Goal: Information Seeking & Learning: Learn about a topic

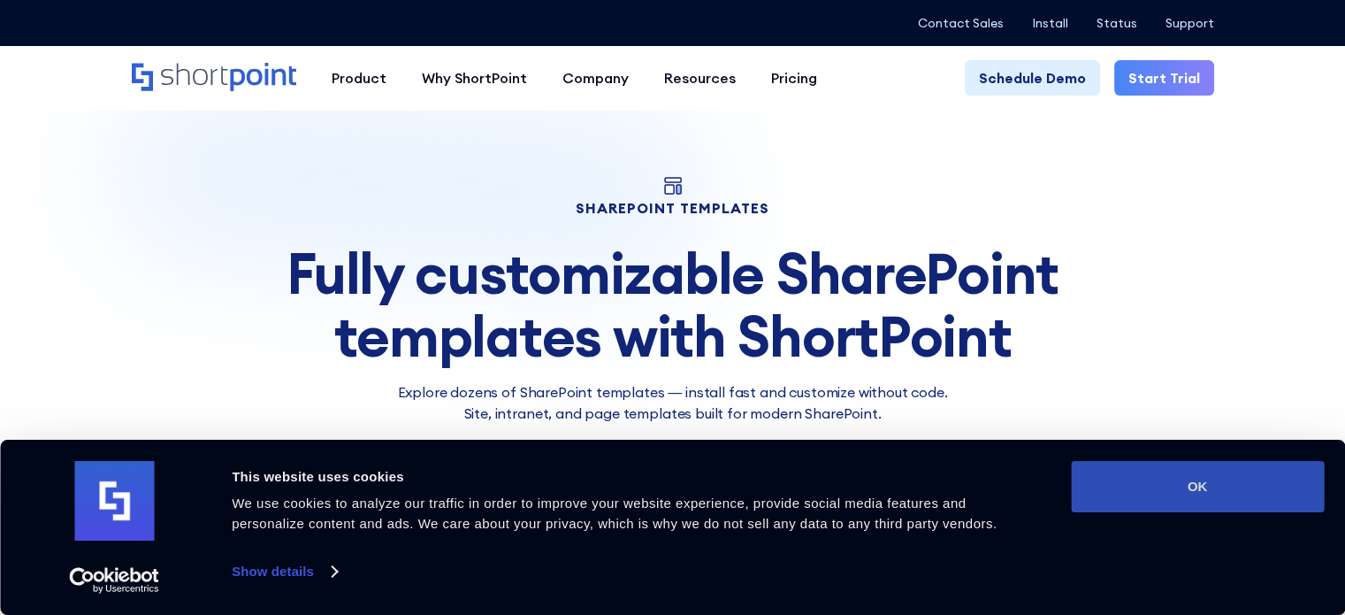
click at [1210, 481] on button "OK" at bounding box center [1197, 486] width 253 height 51
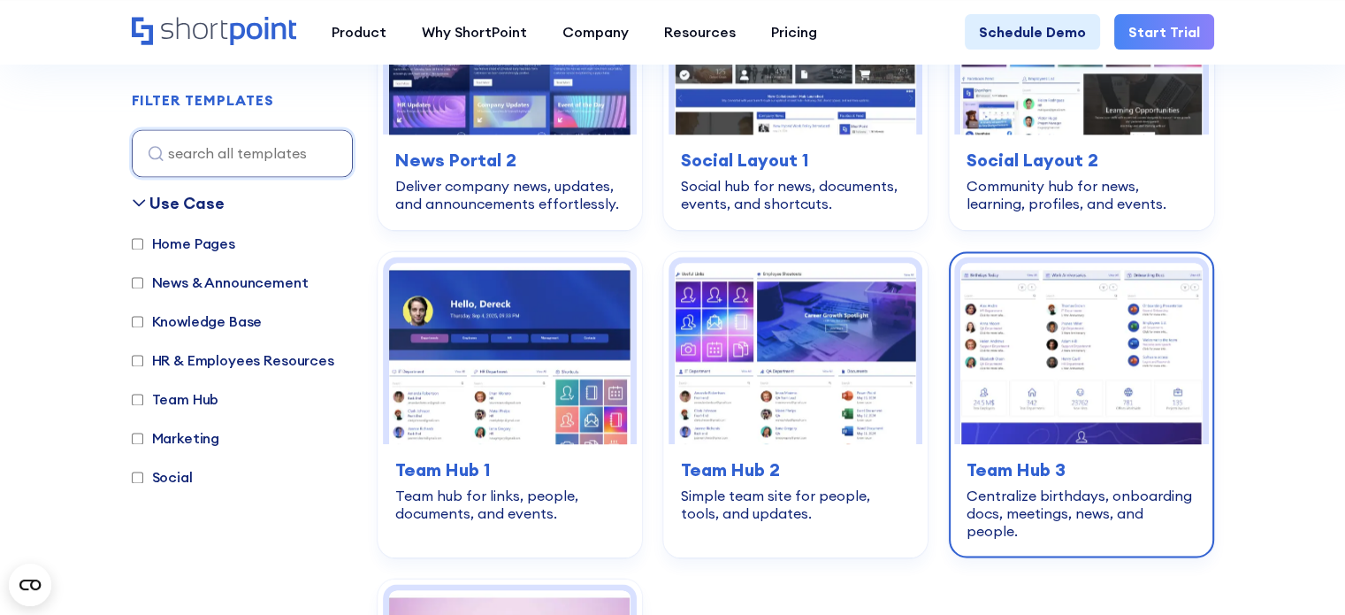
scroll to position [2565, 0]
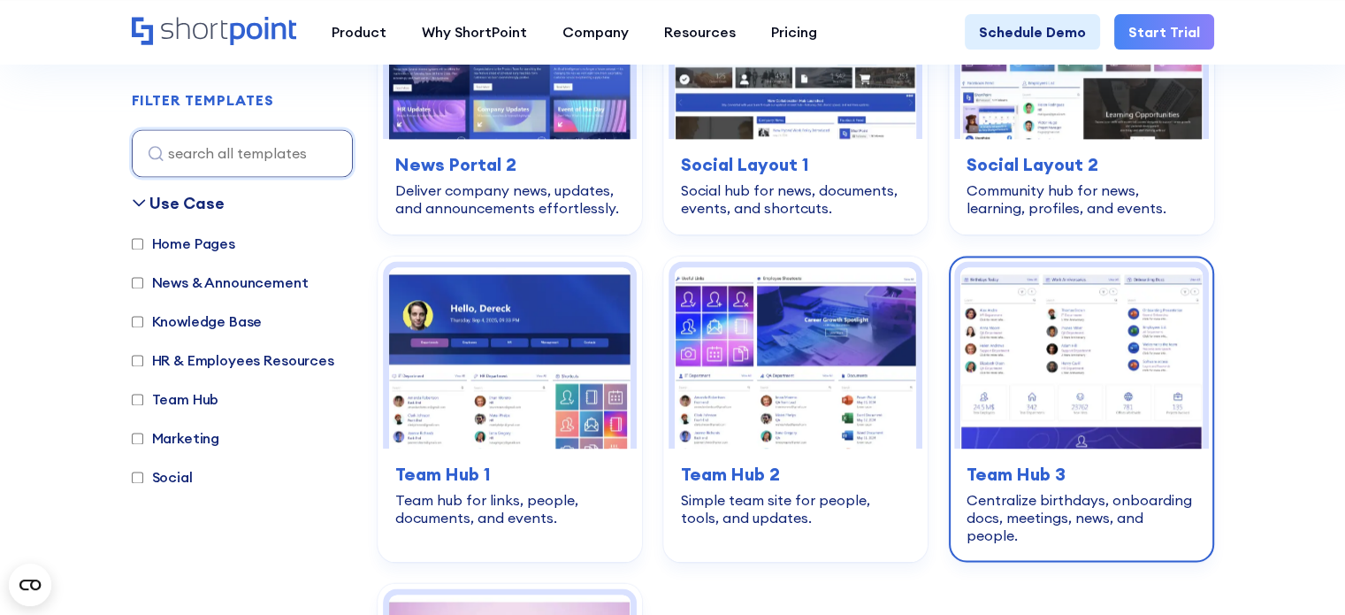
click at [1047, 448] on div "team-hub Team Hub 3 Centralize birthdays, onboarding docs, meetings, news, and …" at bounding box center [1081, 502] width 254 height 108
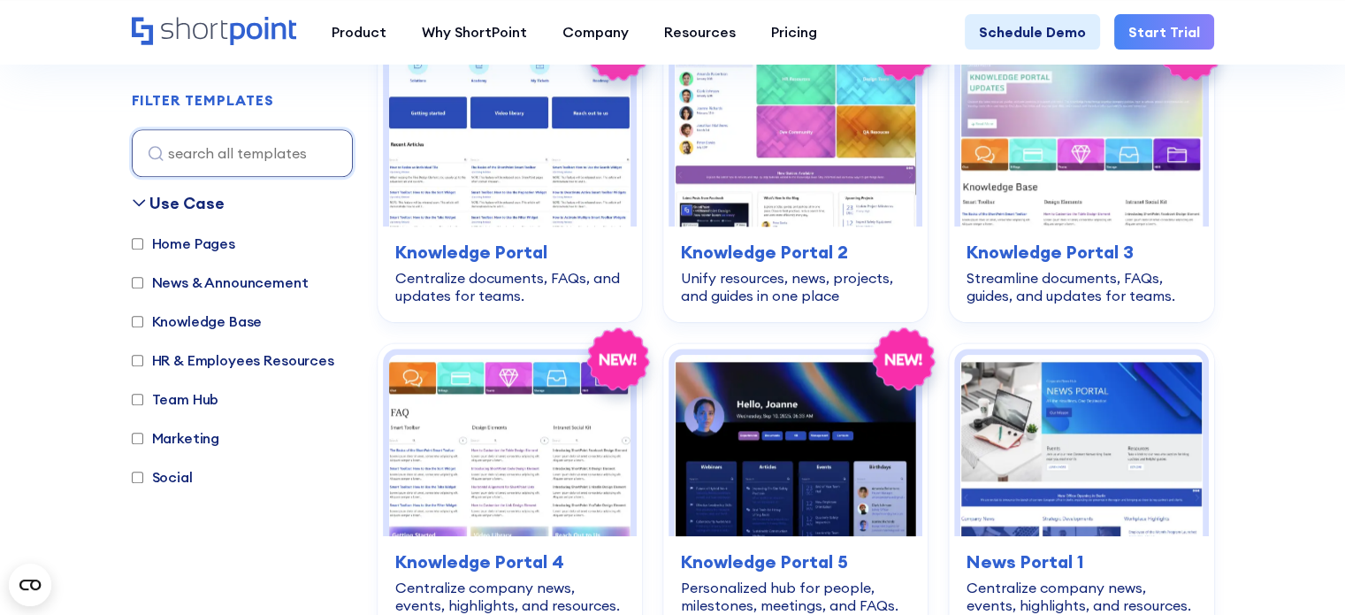
scroll to position [1680, 0]
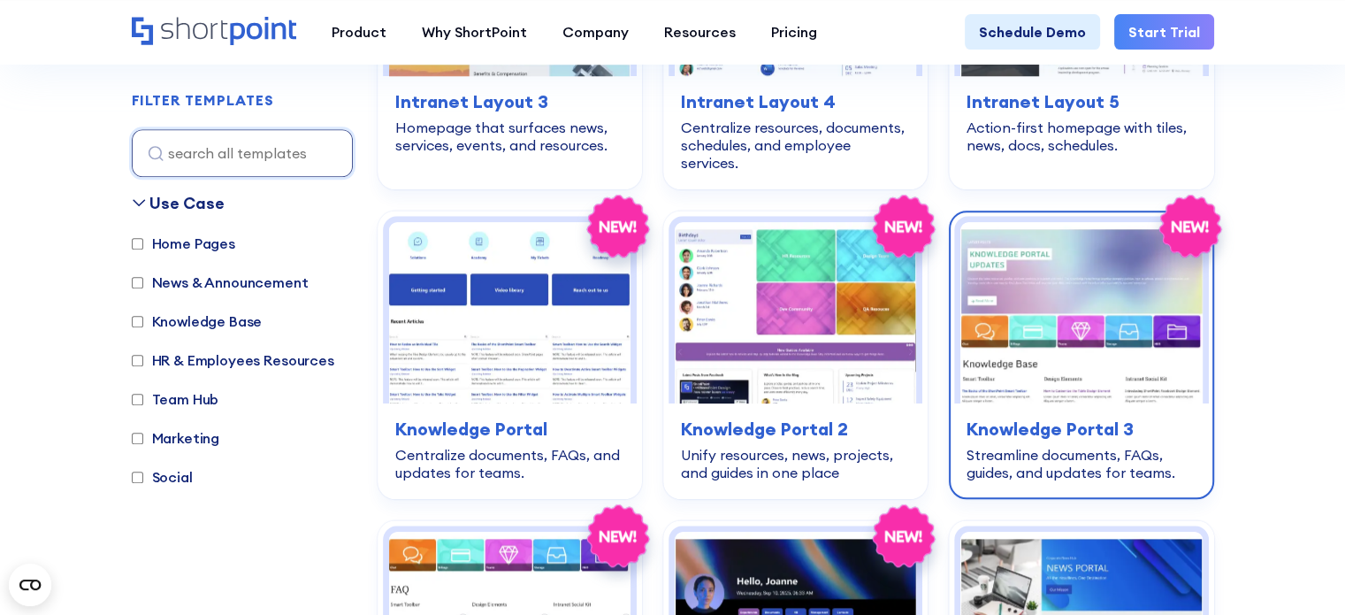
click at [1099, 334] on img at bounding box center [1080, 312] width 241 height 181
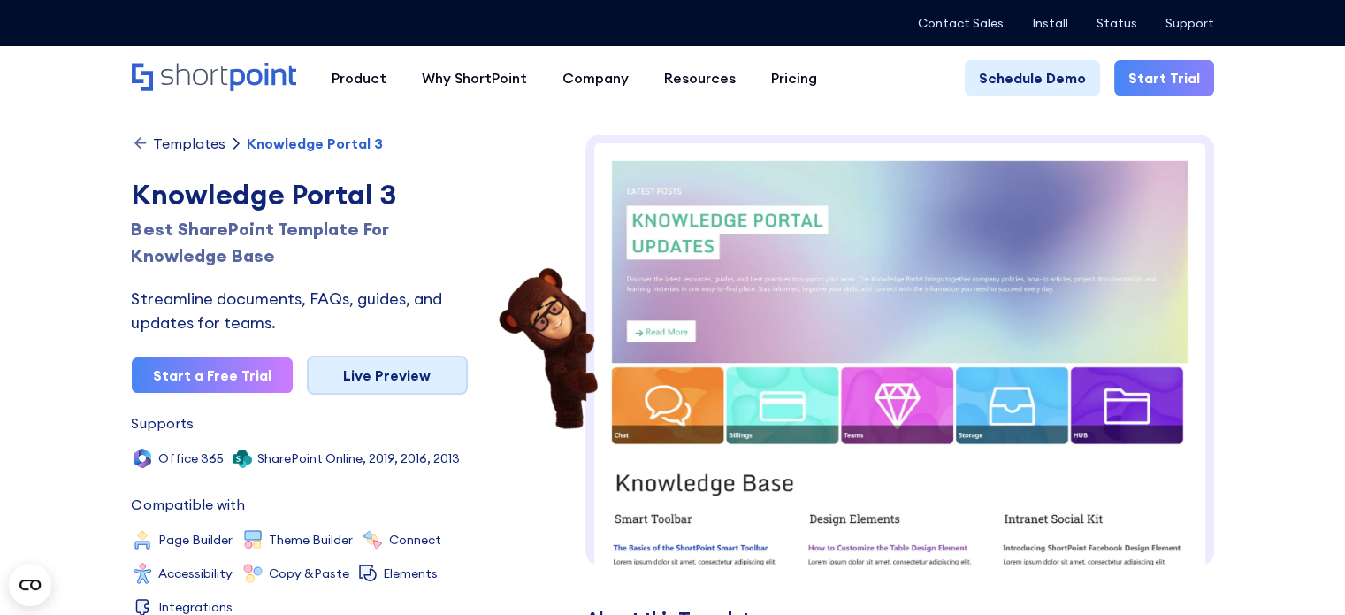
click at [359, 373] on link "Live Preview" at bounding box center [387, 375] width 161 height 39
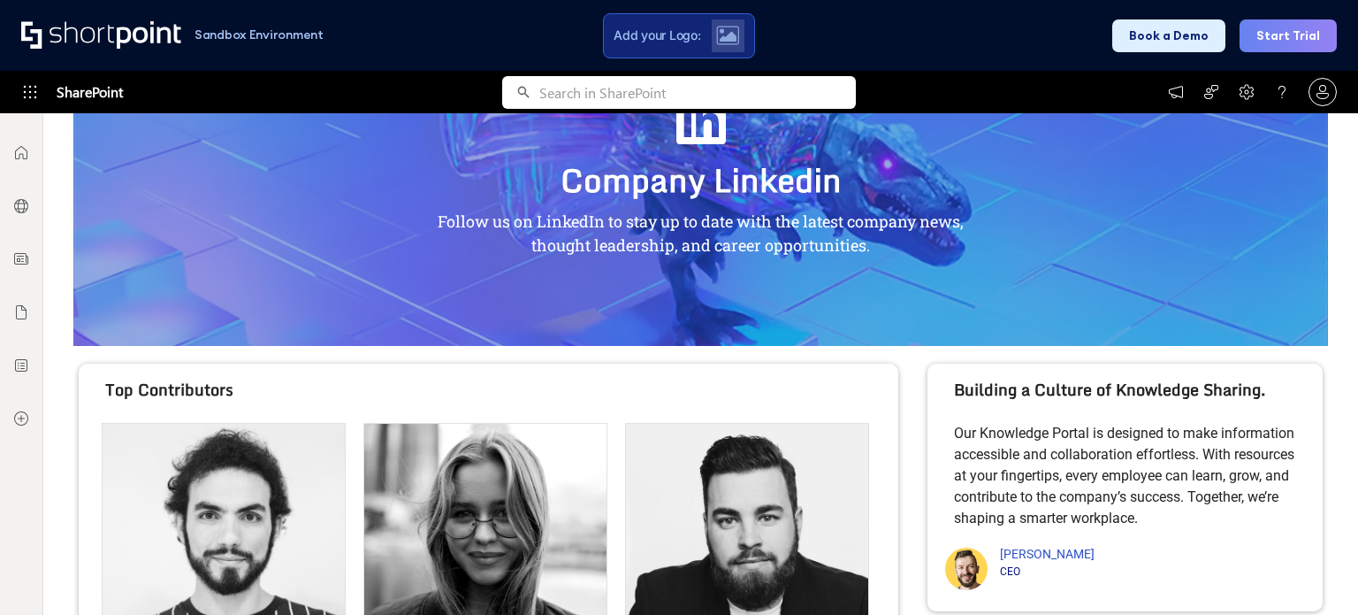
scroll to position [1649, 0]
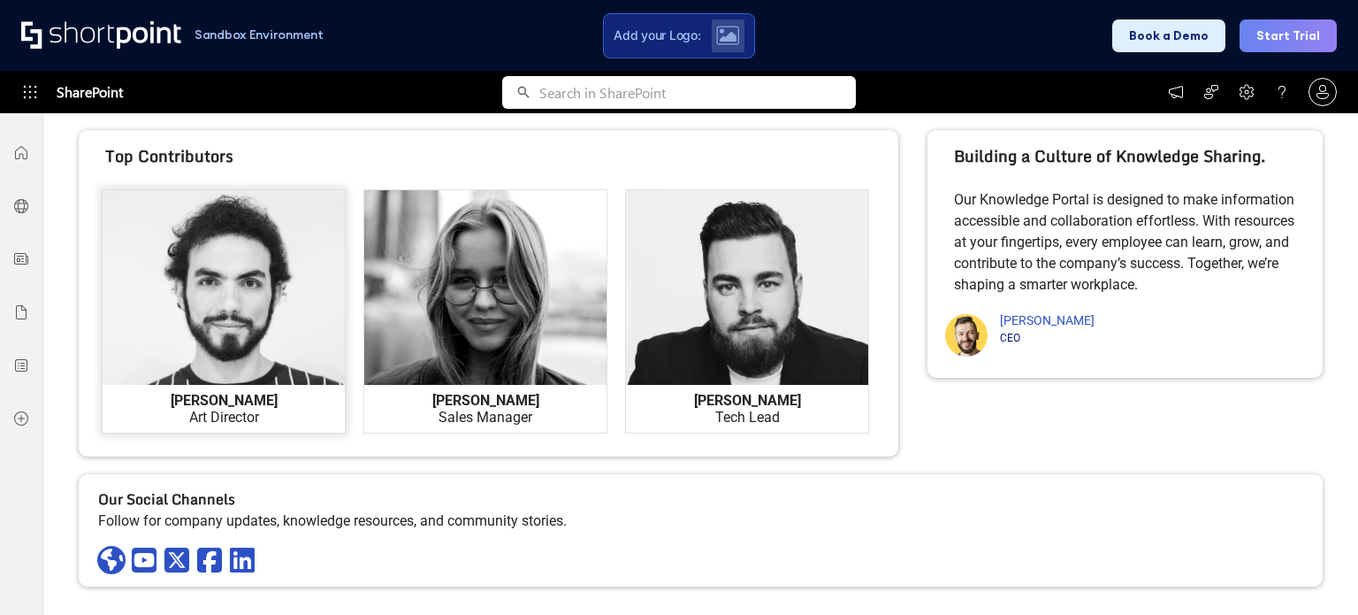
click at [277, 347] on div at bounding box center [224, 311] width 242 height 242
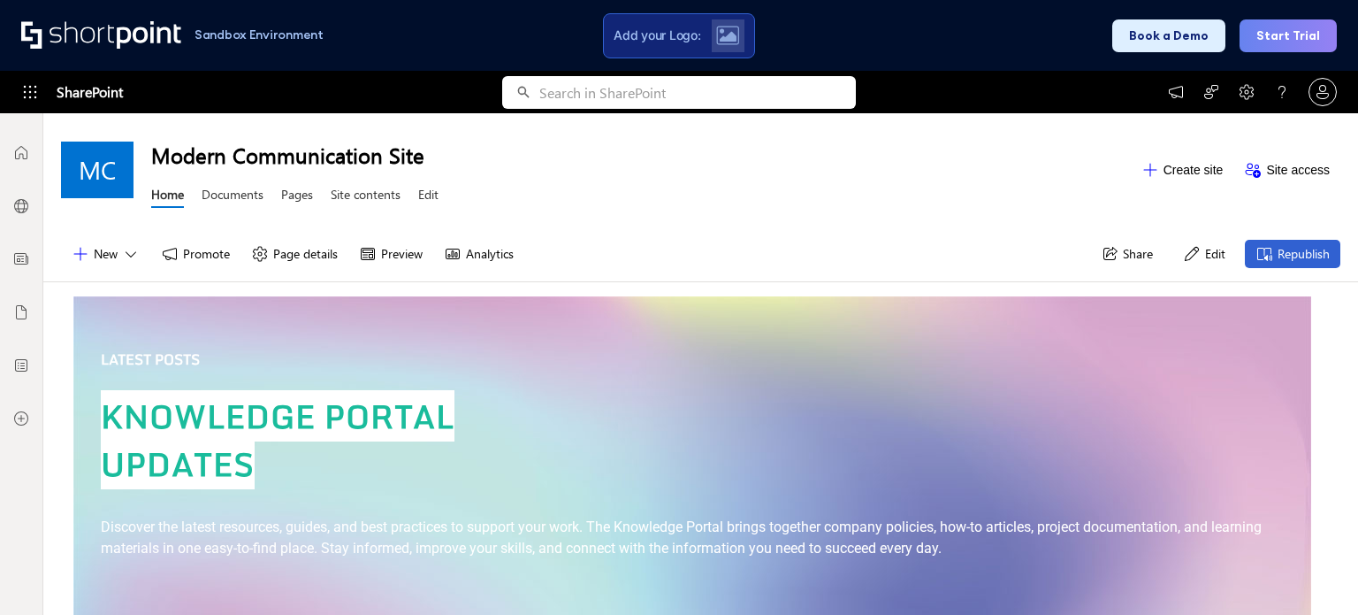
scroll to position [0, 0]
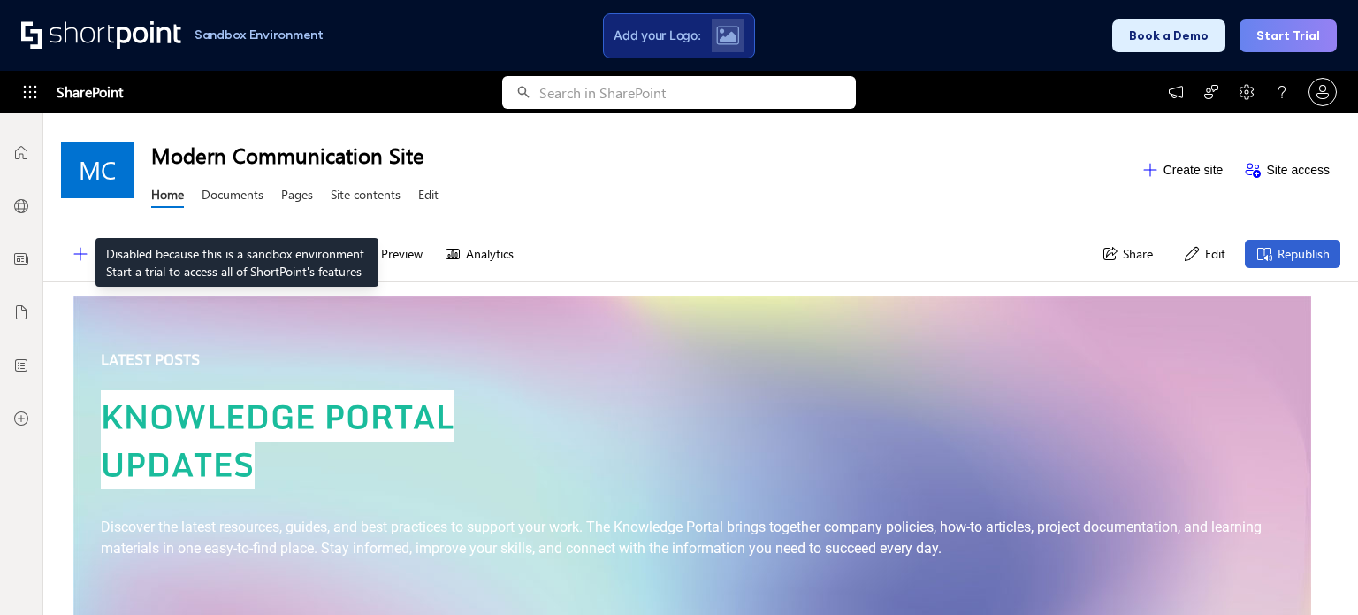
click at [237, 194] on link "Documents" at bounding box center [233, 197] width 62 height 22
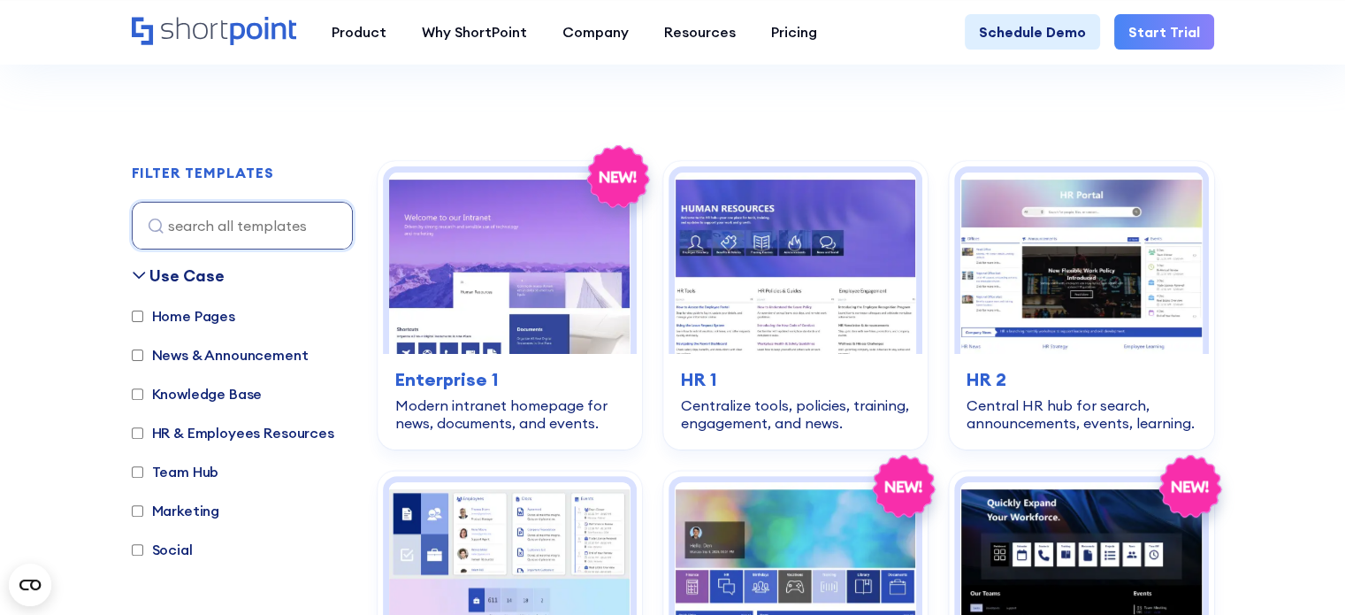
scroll to position [442, 0]
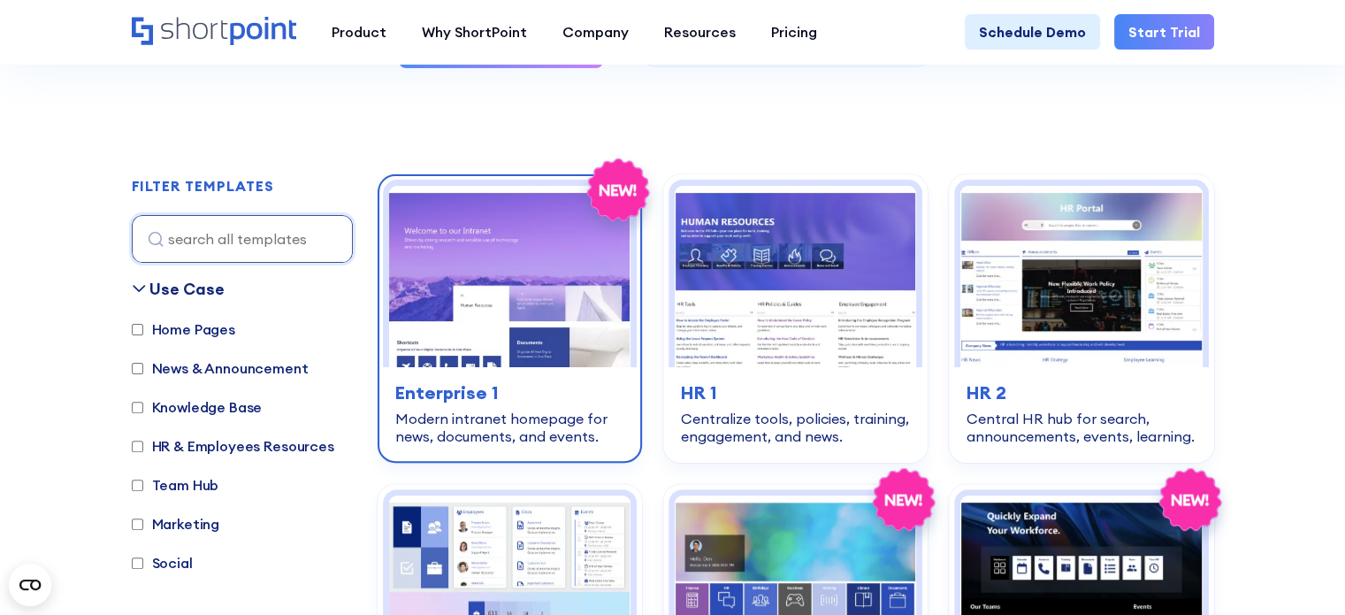
click at [502, 332] on img at bounding box center [509, 276] width 241 height 181
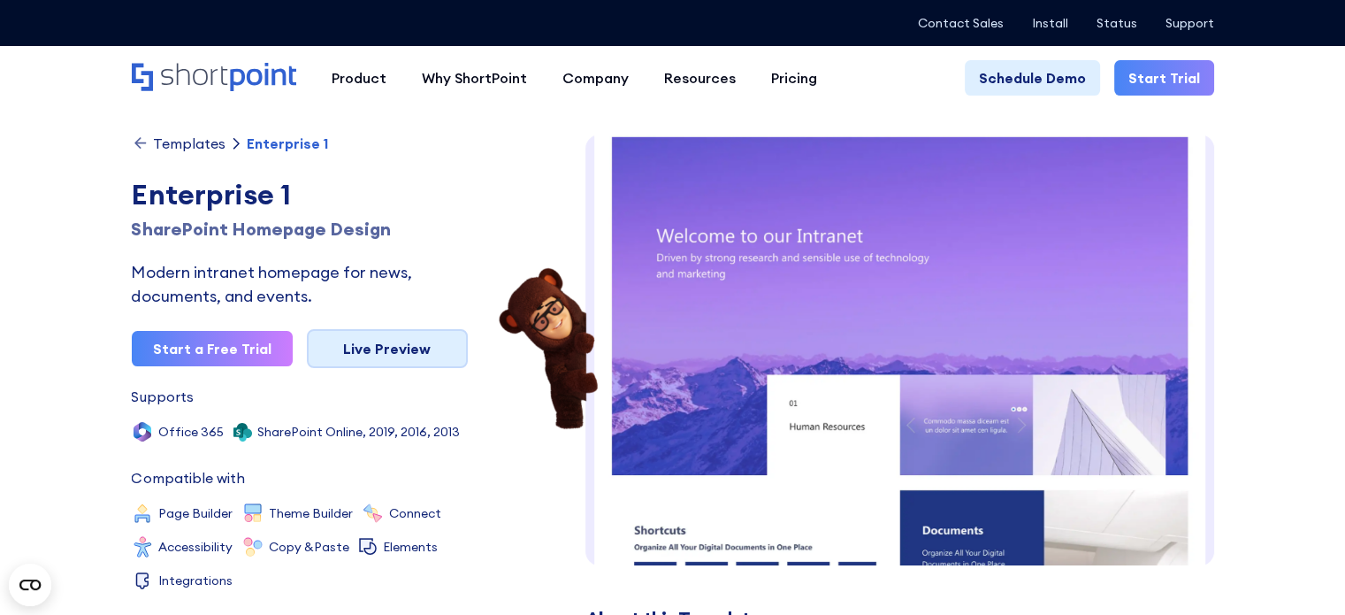
click at [422, 348] on link "Live Preview" at bounding box center [387, 348] width 161 height 39
